Goal: Task Accomplishment & Management: Use online tool/utility

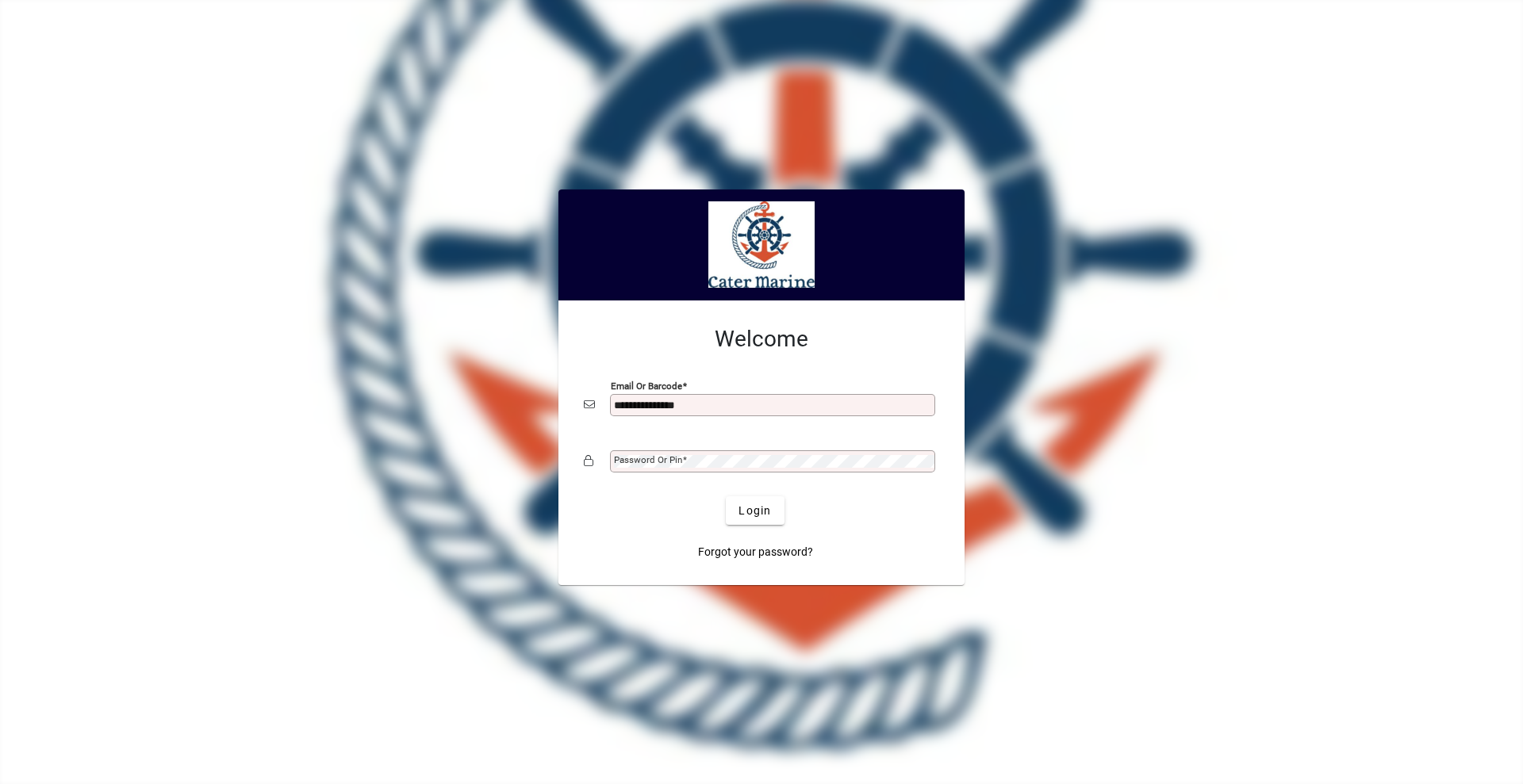
type input "**********"
click at [726, 497] on button "Login" at bounding box center [755, 511] width 58 height 29
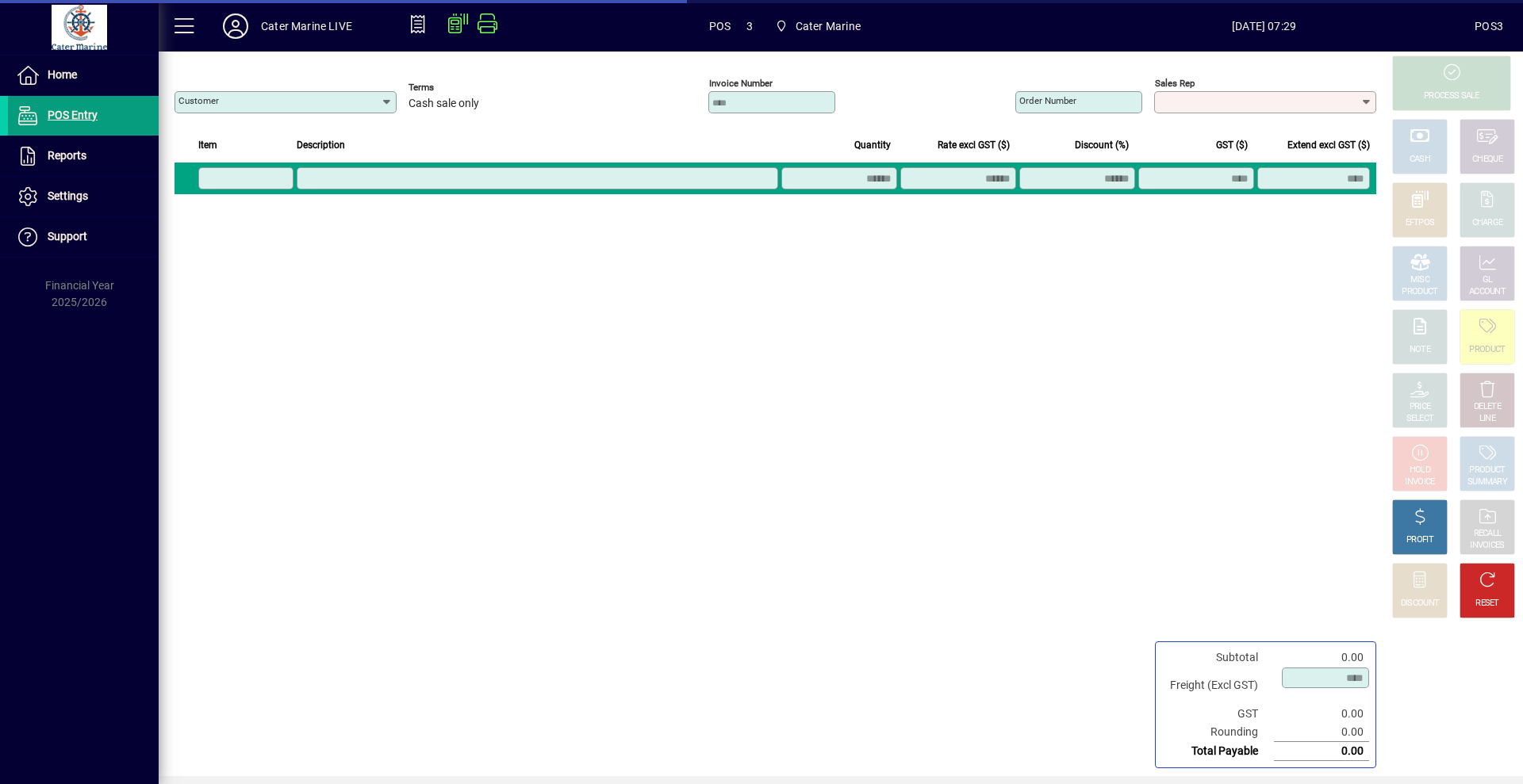
type input "**********"
